Goal: Task Accomplishment & Management: Manage account settings

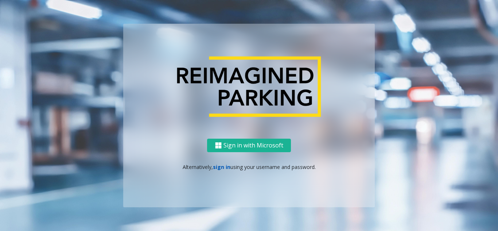
click at [220, 168] on link "sign in" at bounding box center [222, 166] width 18 height 7
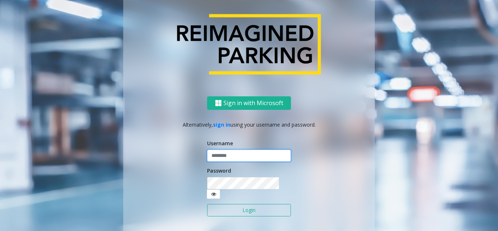
type input "*******"
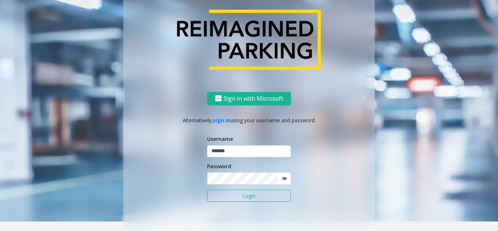
scroll to position [13, 0]
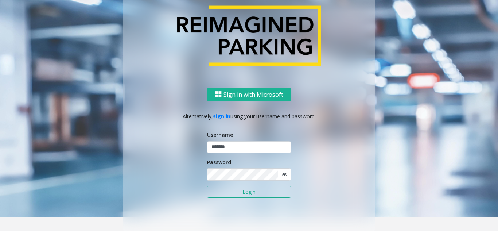
click at [240, 192] on button "Login" at bounding box center [249, 192] width 84 height 12
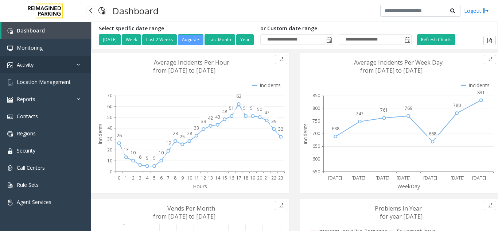
click at [58, 71] on link "Activity" at bounding box center [45, 64] width 91 height 17
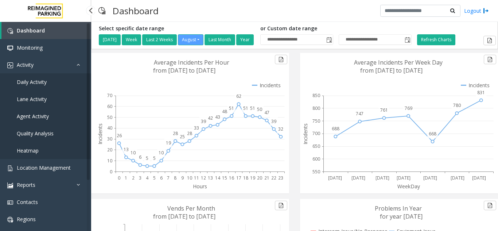
click at [40, 80] on span "Daily Activity" at bounding box center [32, 81] width 30 height 7
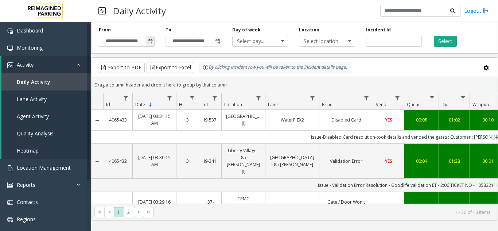
click at [145, 43] on input "**********" at bounding box center [126, 41] width 55 height 10
click at [148, 43] on span "Toggle popup" at bounding box center [151, 42] width 6 height 6
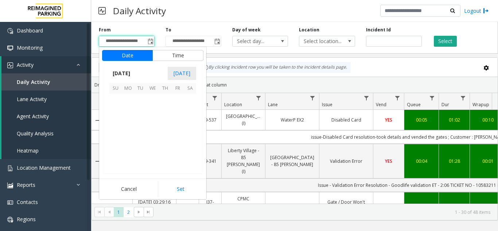
scroll to position [130837, 0]
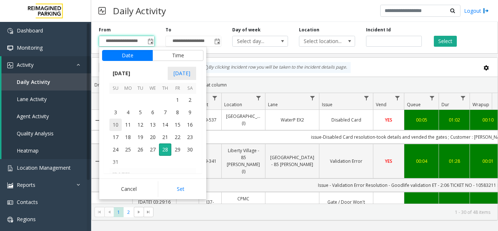
click at [117, 129] on span "10" at bounding box center [115, 125] width 12 height 12
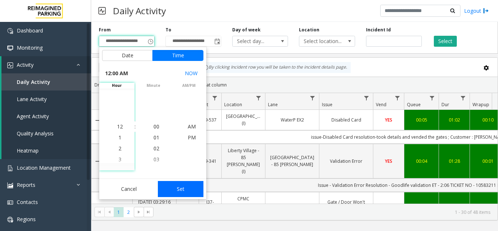
click at [178, 186] on button "Set" at bounding box center [181, 189] width 46 height 16
type input "**********"
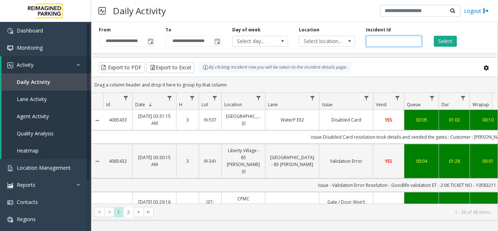
click at [397, 46] on input "number" at bounding box center [394, 41] width 56 height 11
paste input "*******"
type input "*******"
click at [437, 40] on button "Select" at bounding box center [445, 41] width 23 height 11
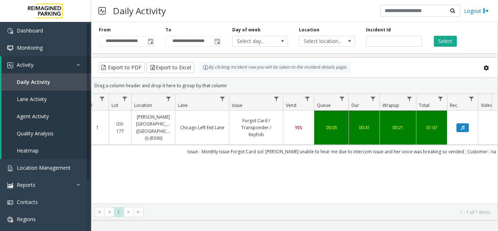
scroll to position [0, 93]
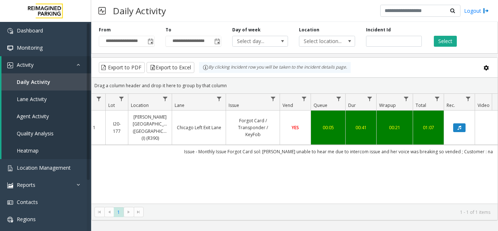
click at [367, 131] on td "00:41" at bounding box center [360, 128] width 31 height 34
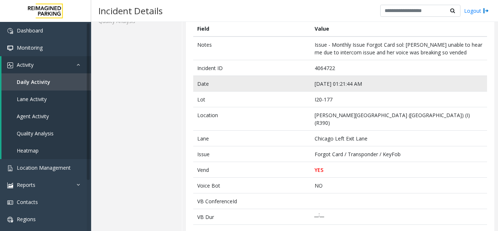
scroll to position [182, 0]
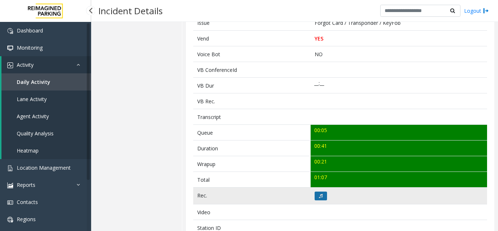
click at [321, 192] on button at bounding box center [321, 196] width 12 height 9
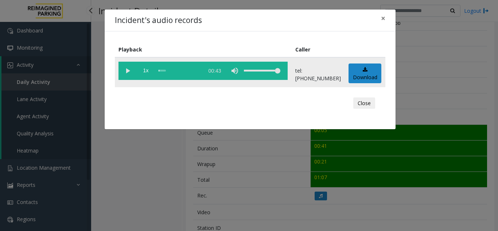
click at [129, 71] on vg-play-pause at bounding box center [128, 71] width 18 height 18
click at [128, 73] on vg-play-pause at bounding box center [128, 71] width 18 height 18
click at [132, 72] on vg-play-pause at bounding box center [128, 71] width 18 height 18
click at [384, 22] on span "×" at bounding box center [383, 18] width 4 height 10
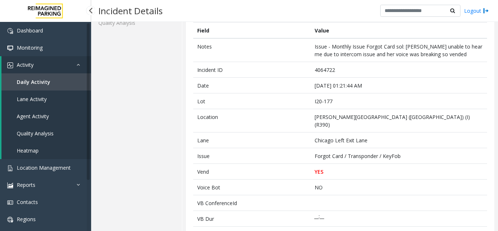
scroll to position [36, 0]
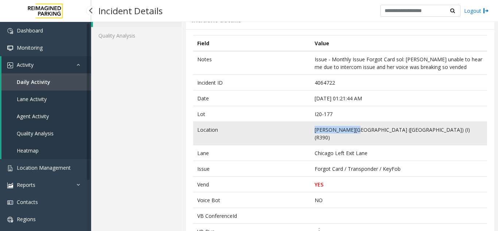
drag, startPoint x: 314, startPoint y: 131, endPoint x: 349, endPoint y: 131, distance: 35.4
click at [349, 131] on td "[PERSON_NAME][GEOGRAPHIC_DATA] ([GEOGRAPHIC_DATA]) (I) (R390)" at bounding box center [399, 133] width 177 height 23
copy td "[PERSON_NAME][GEOGRAPHIC_DATA]"
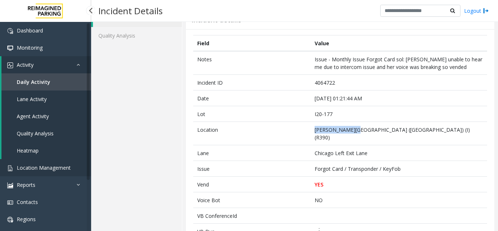
click at [61, 167] on span "Location Management" at bounding box center [44, 167] width 54 height 7
click at [41, 168] on span "Location Management" at bounding box center [44, 167] width 54 height 7
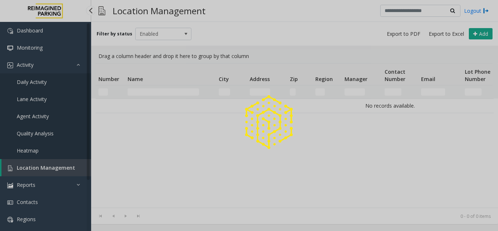
click at [51, 171] on div at bounding box center [249, 115] width 498 height 231
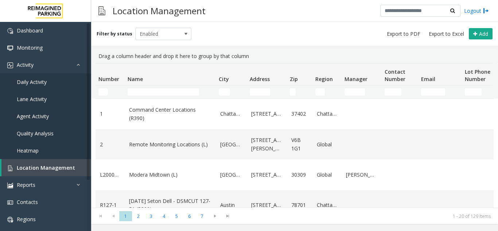
click at [144, 88] on td "Name Filter" at bounding box center [170, 91] width 91 height 13
click at [144, 89] on input "Name Filter" at bounding box center [163, 91] width 71 height 7
paste input "**********"
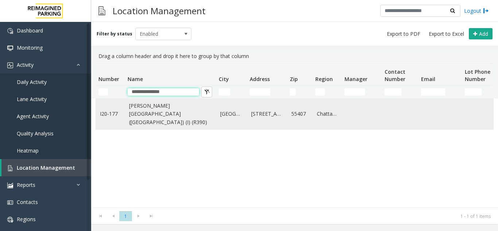
type input "**********"
click at [163, 115] on link "[PERSON_NAME][GEOGRAPHIC_DATA] ([GEOGRAPHIC_DATA]) (I) (R390)" at bounding box center [170, 114] width 82 height 24
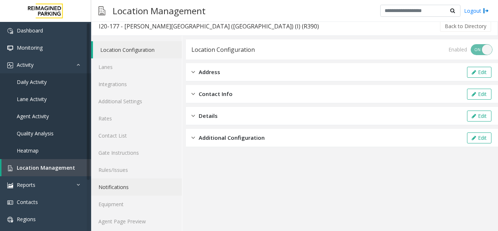
scroll to position [9, 0]
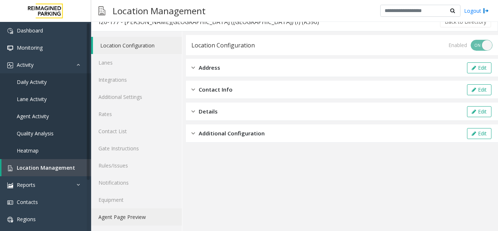
click at [136, 218] on link "Agent Page Preview" at bounding box center [136, 216] width 91 height 17
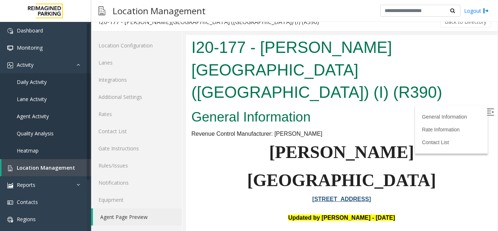
click at [487, 115] on img at bounding box center [490, 111] width 7 height 7
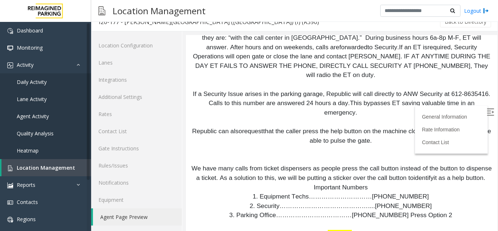
scroll to position [1277, 0]
